Goal: Information Seeking & Learning: Learn about a topic

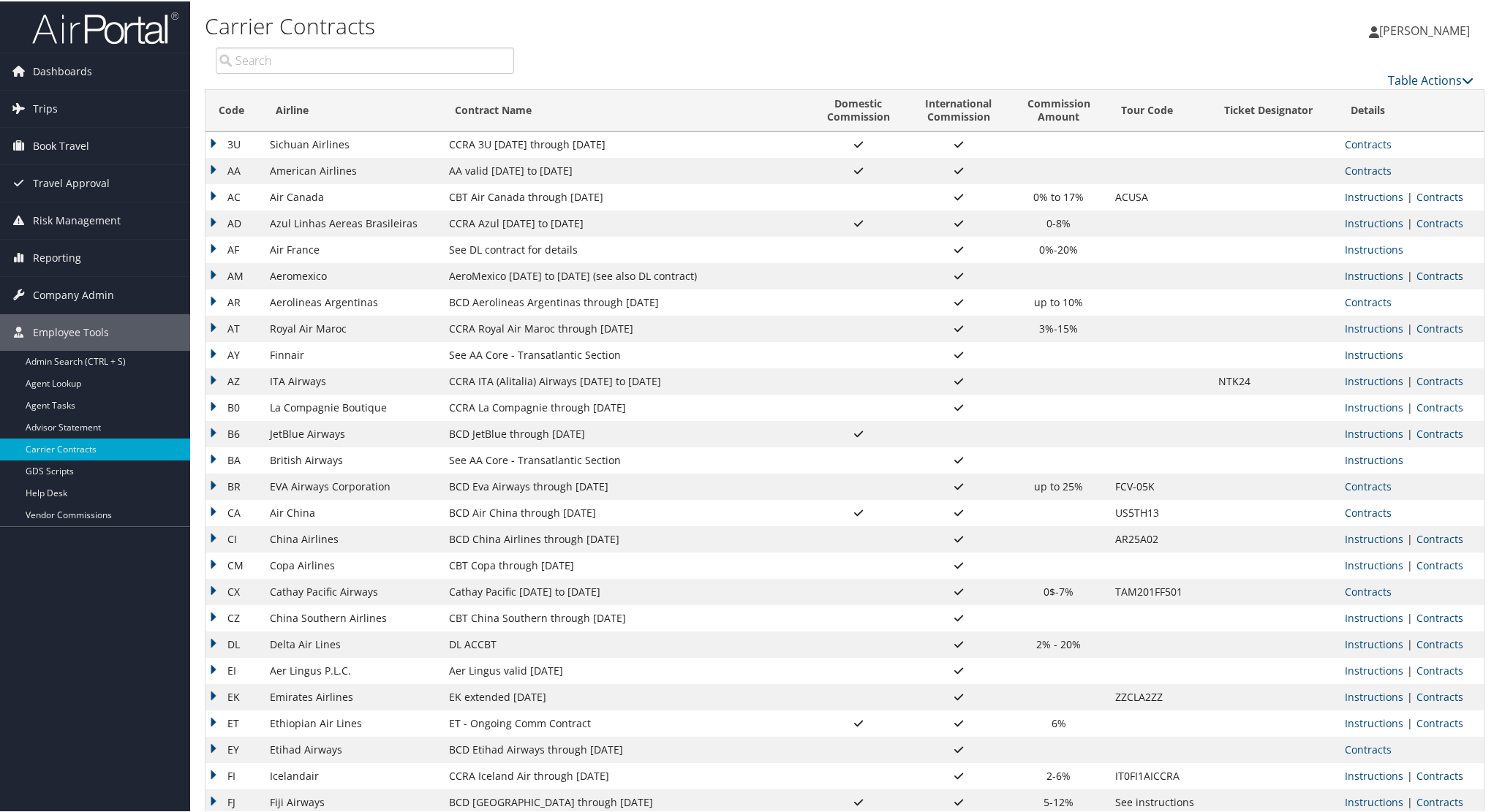
click at [213, 171] on td "AA" at bounding box center [234, 170] width 57 height 26
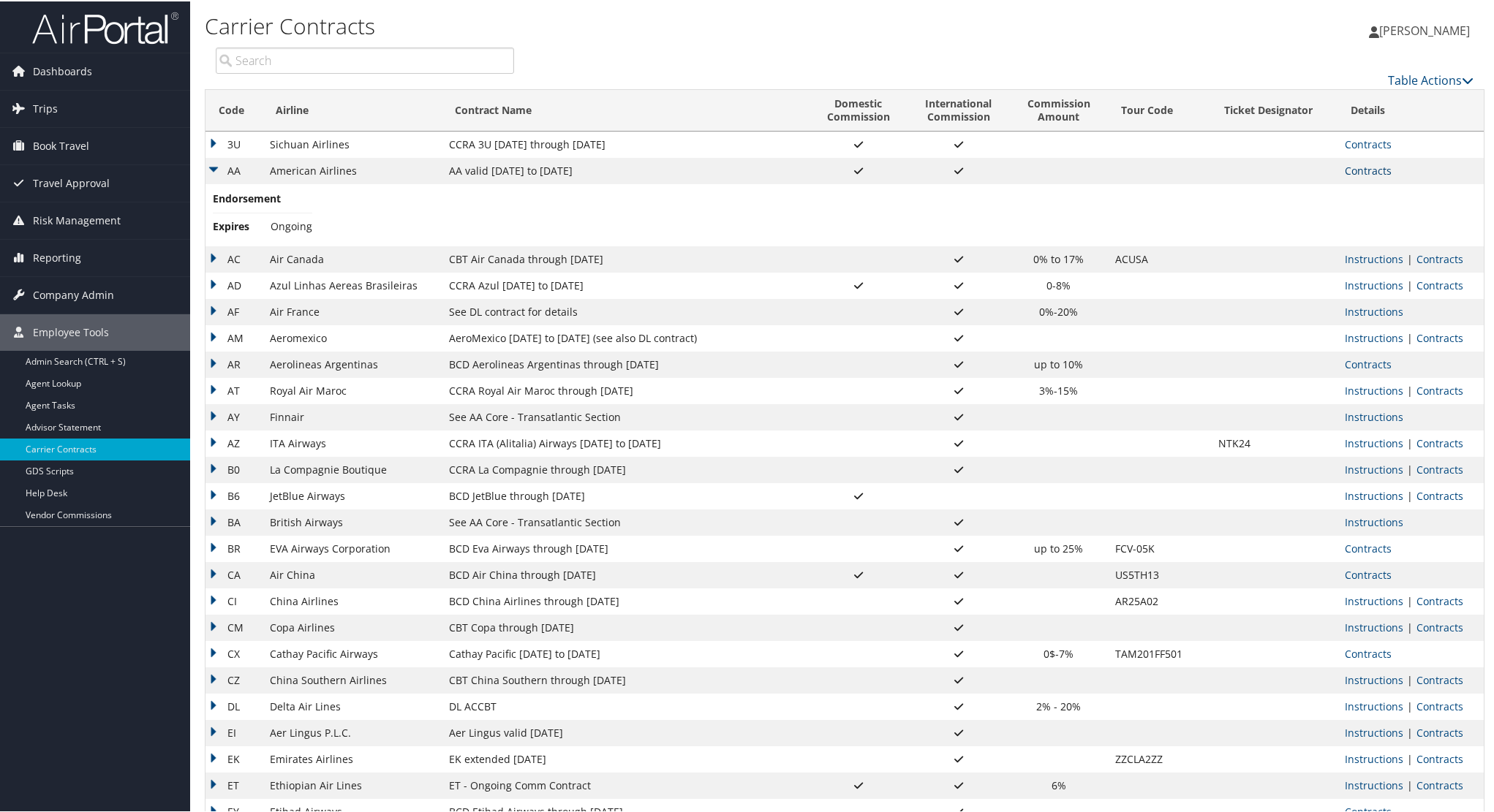
click at [1371, 167] on link "Contracts" at bounding box center [1368, 169] width 47 height 14
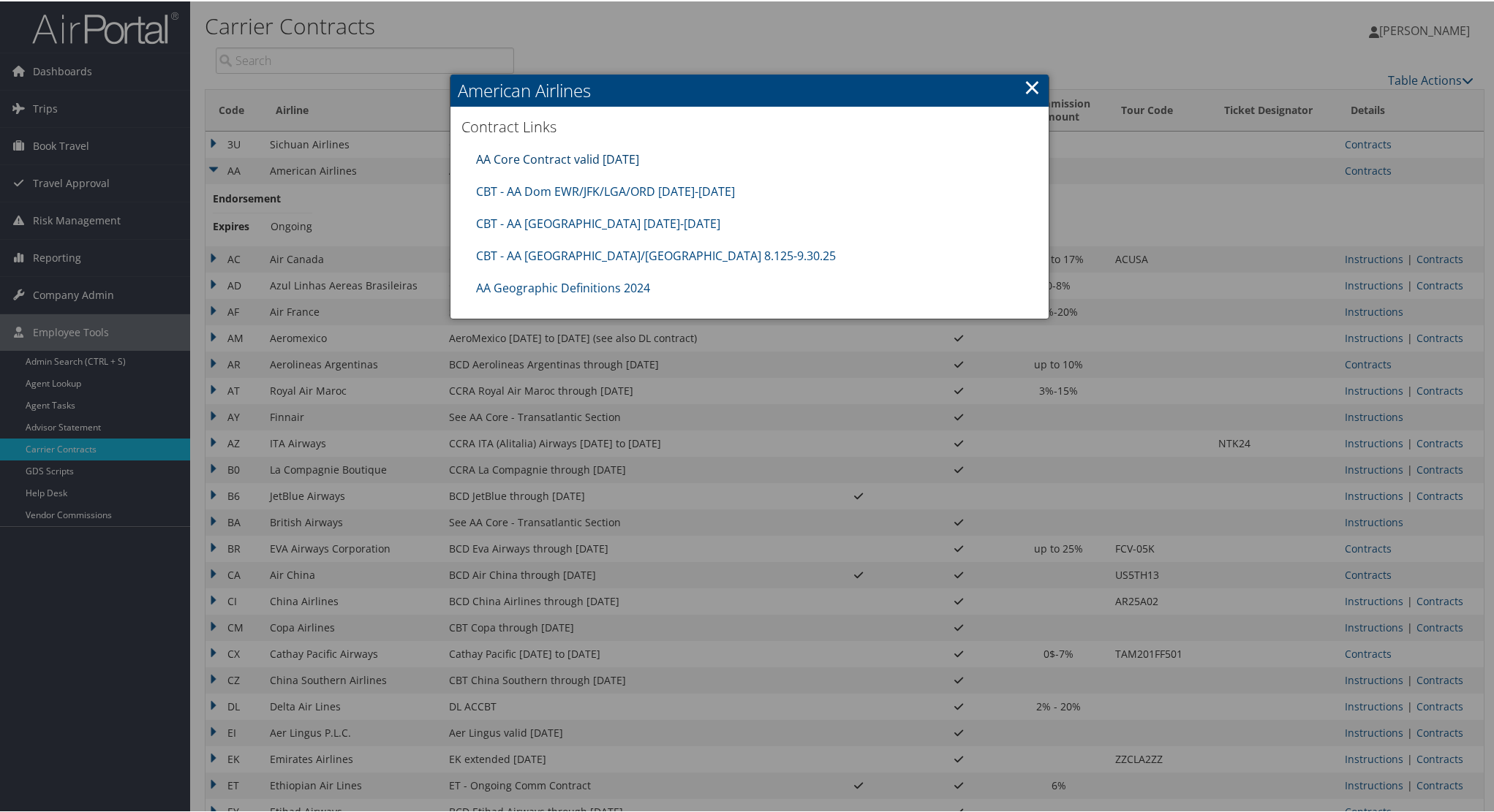
click at [542, 161] on link "AA Core Contract valid [DATE]" at bounding box center [557, 158] width 163 height 16
click at [1027, 97] on link "×" at bounding box center [1033, 86] width 17 height 29
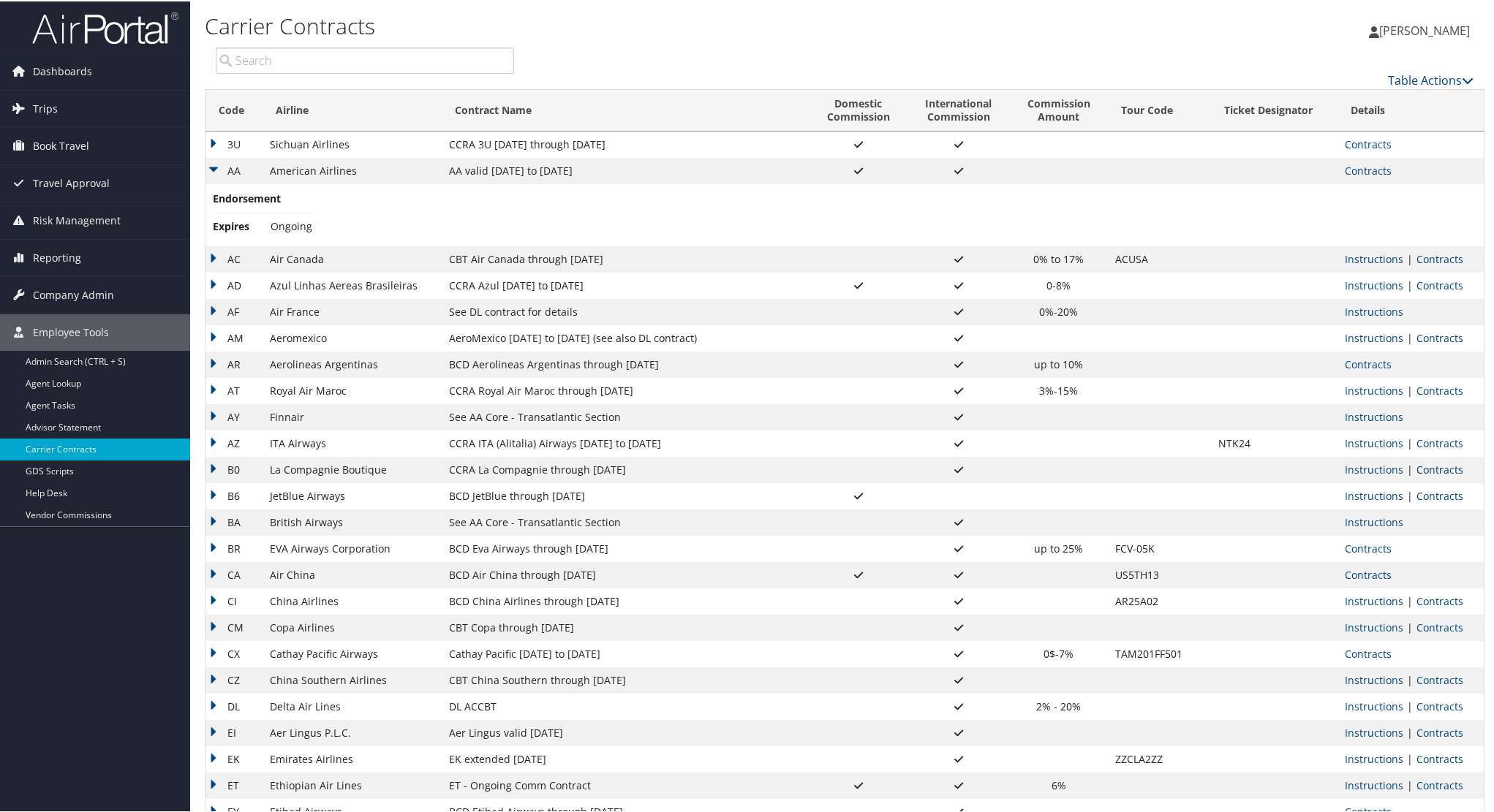
click at [1437, 471] on link "Contracts" at bounding box center [1440, 468] width 47 height 14
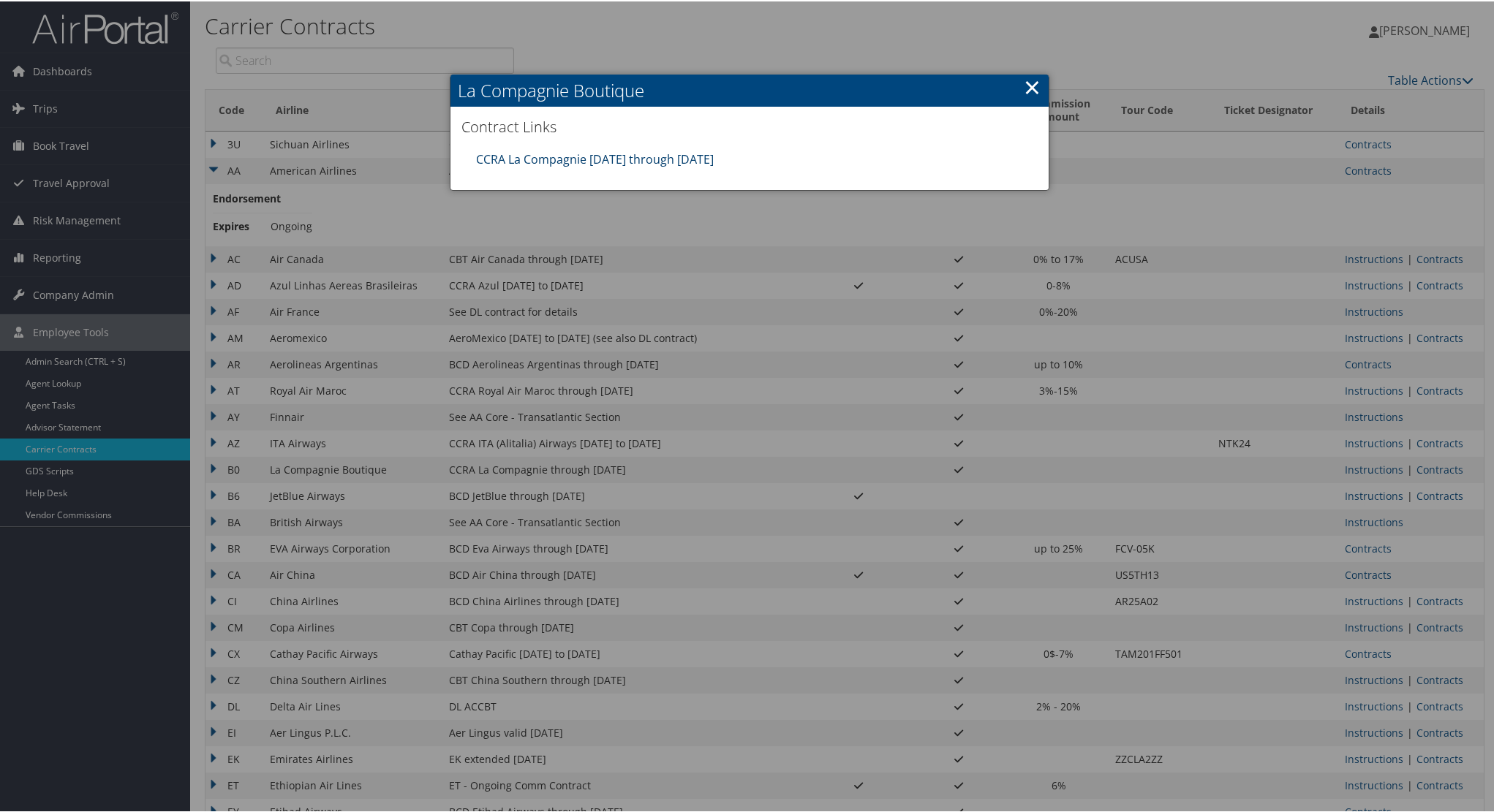
click at [635, 150] on link "CCRA La Compagnie [DATE] through [DATE]" at bounding box center [595, 158] width 238 height 16
click at [1025, 93] on link "×" at bounding box center [1033, 86] width 17 height 29
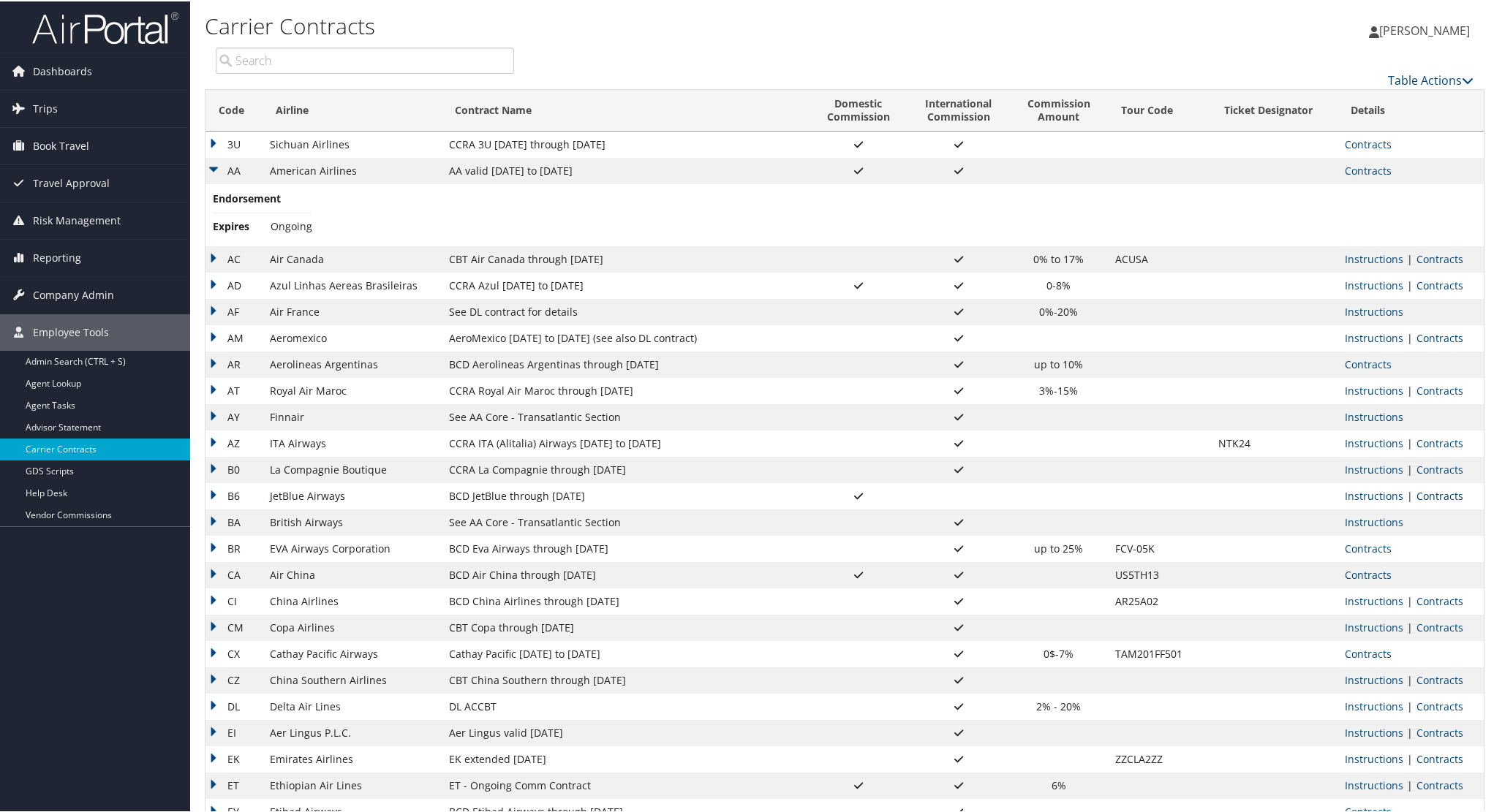
click at [1430, 491] on link "Contracts" at bounding box center [1440, 494] width 47 height 14
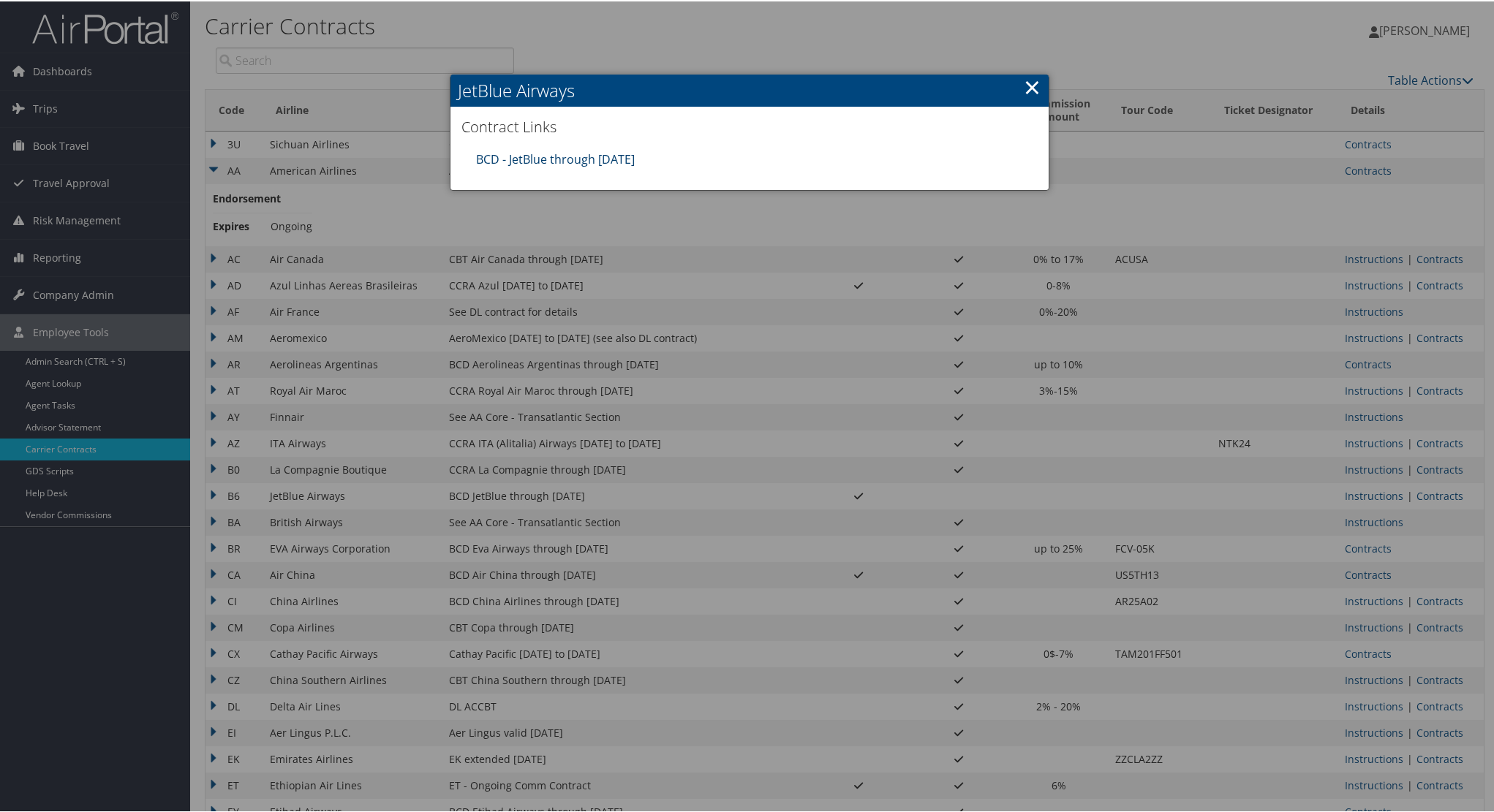
click at [586, 151] on link "BCD - JetBlue through [DATE]" at bounding box center [555, 158] width 158 height 16
click at [1025, 80] on link "×" at bounding box center [1033, 86] width 17 height 29
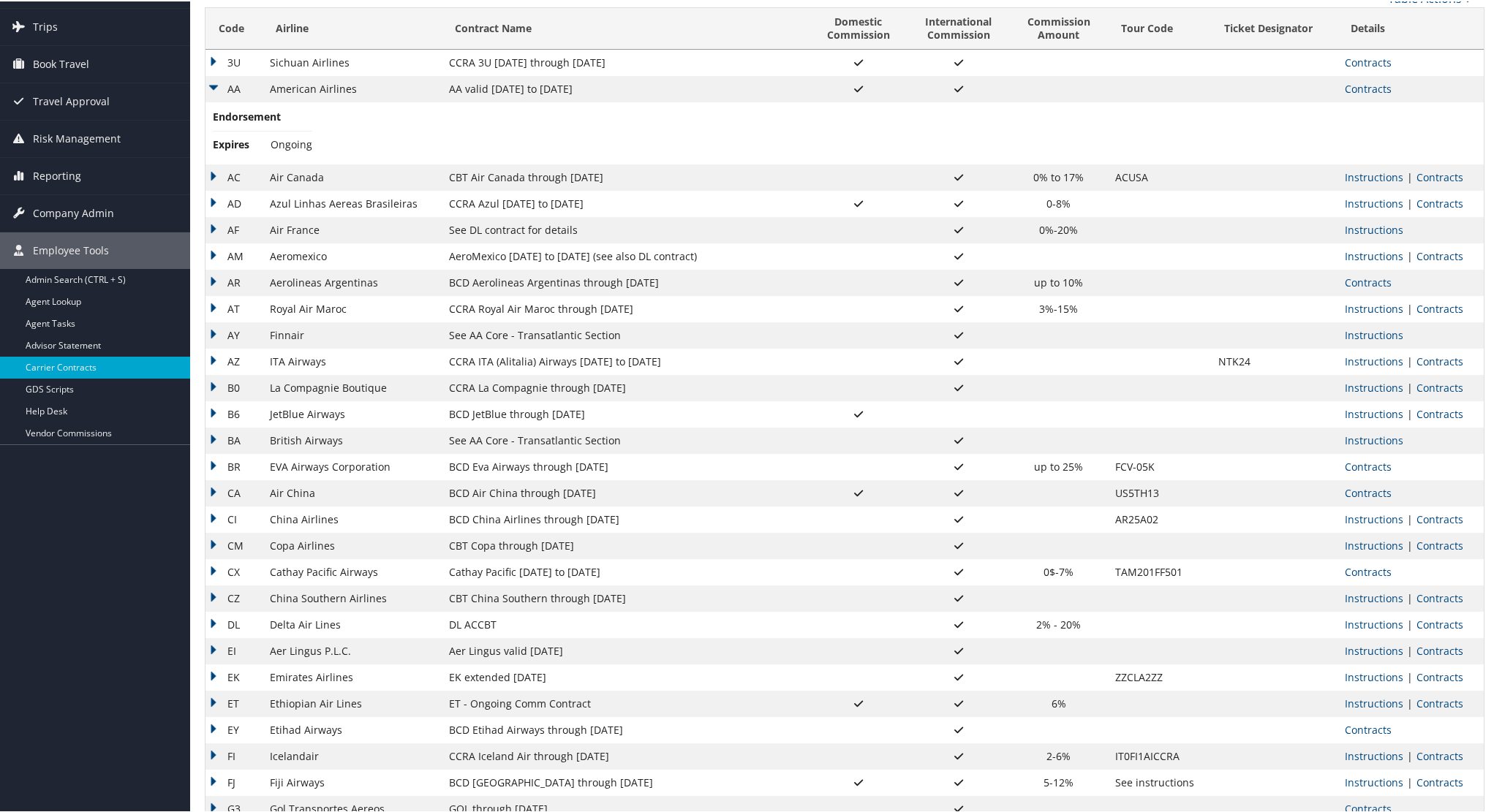
scroll to position [87, 0]
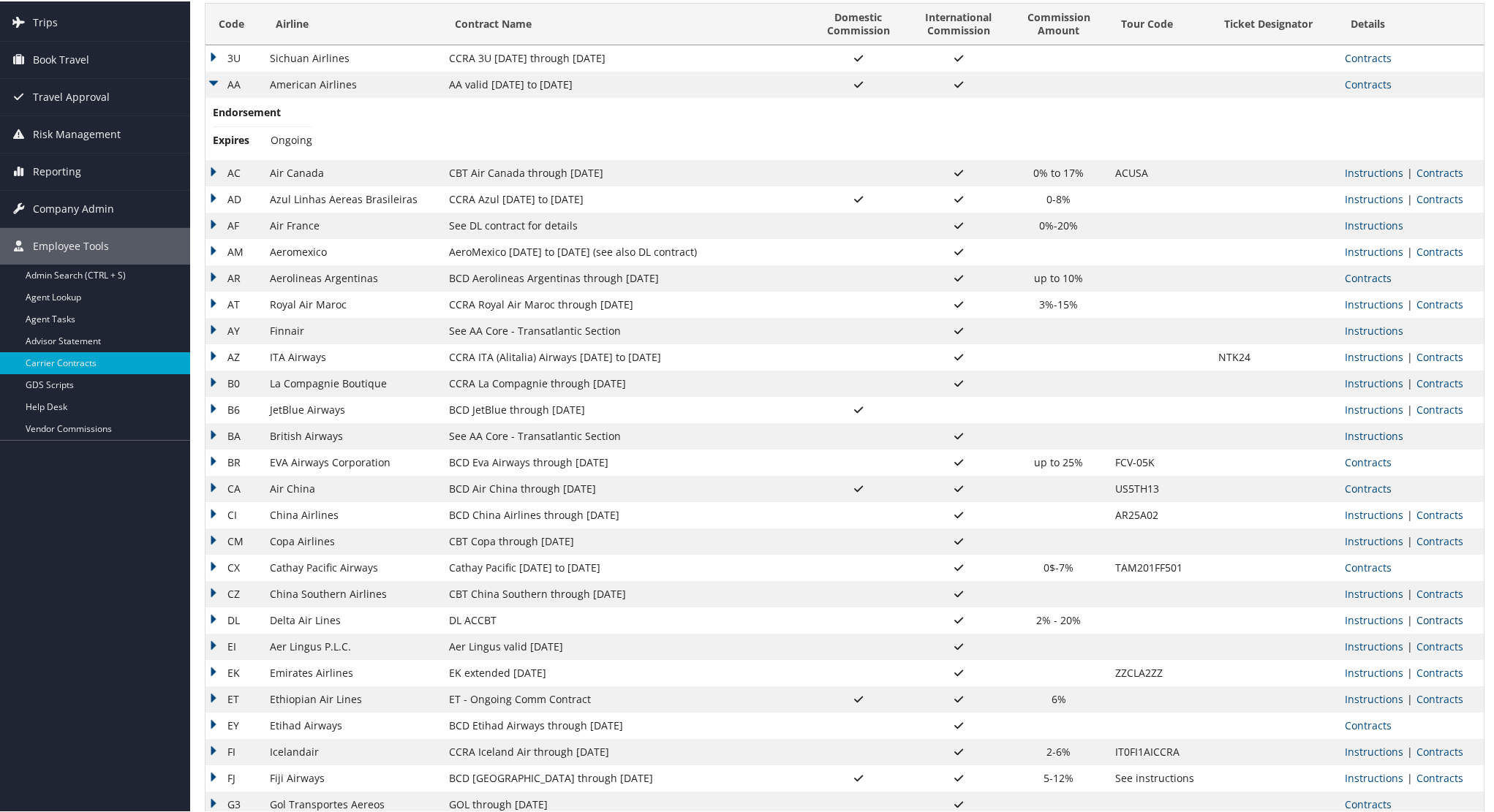
click at [1428, 615] on link "Contracts" at bounding box center [1440, 619] width 47 height 14
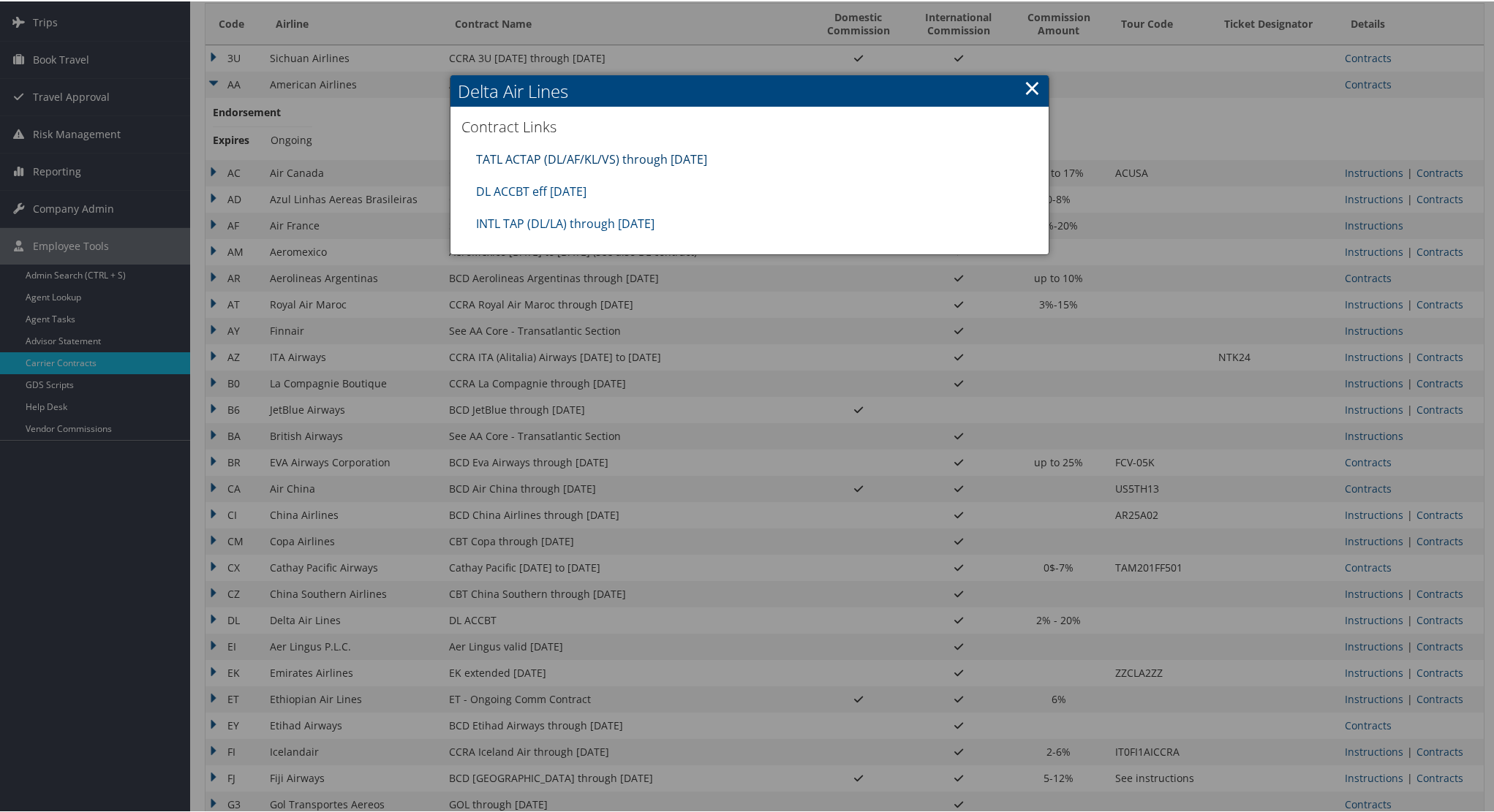
click at [587, 160] on link "TATL ACTAP (DL/AF/KL/VS) through [DATE]" at bounding box center [591, 158] width 231 height 16
